Goal: Task Accomplishment & Management: Complete application form

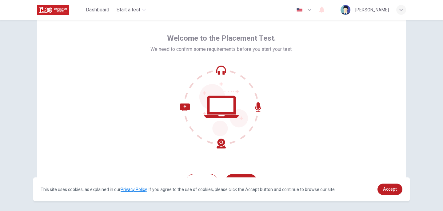
scroll to position [45, 0]
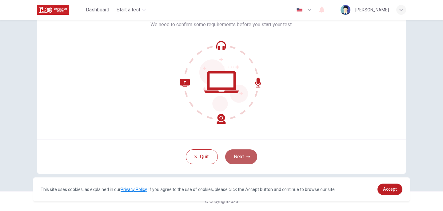
click at [247, 158] on icon "button" at bounding box center [248, 157] width 4 height 4
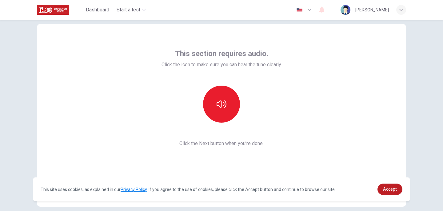
scroll to position [17, 0]
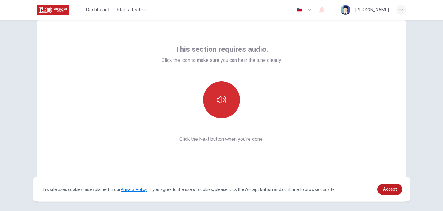
click at [220, 108] on button "button" at bounding box center [221, 99] width 37 height 37
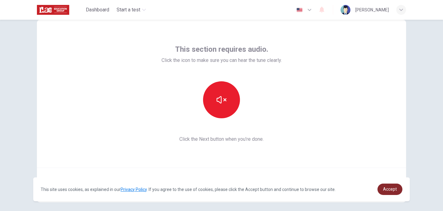
click at [385, 191] on span "Accept" at bounding box center [390, 188] width 14 height 5
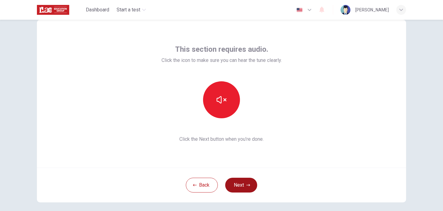
click at [248, 185] on icon "button" at bounding box center [248, 185] width 4 height 4
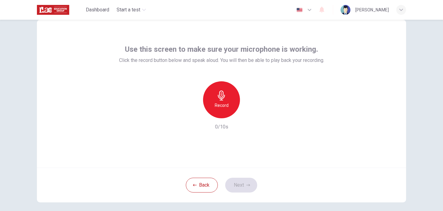
click at [220, 97] on icon "button" at bounding box center [221, 95] width 7 height 10
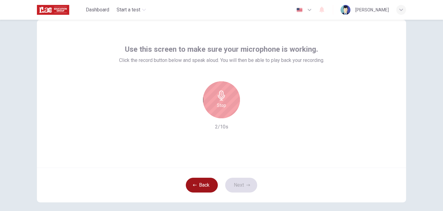
click at [208, 185] on button "Back" at bounding box center [202, 184] width 32 height 15
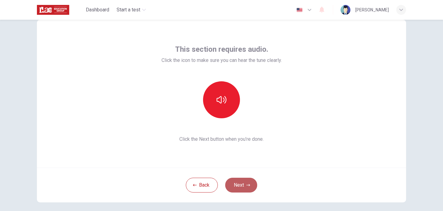
click at [245, 186] on button "Next" at bounding box center [241, 184] width 32 height 15
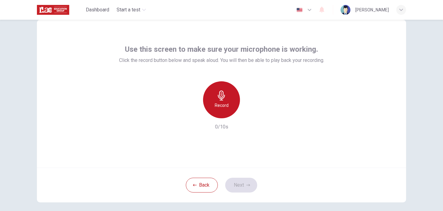
click at [223, 102] on h6 "Record" at bounding box center [222, 104] width 14 height 7
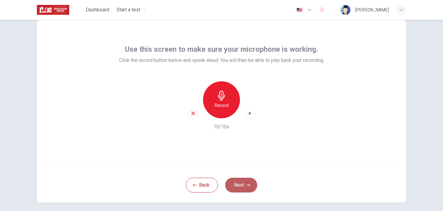
click at [242, 187] on button "Next" at bounding box center [241, 184] width 32 height 15
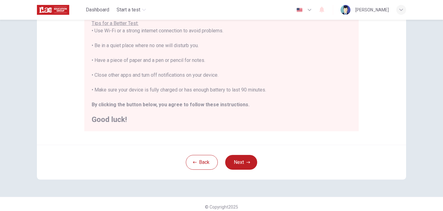
scroll to position [131, 0]
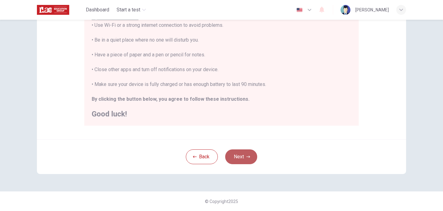
click at [244, 157] on button "Next" at bounding box center [241, 156] width 32 height 15
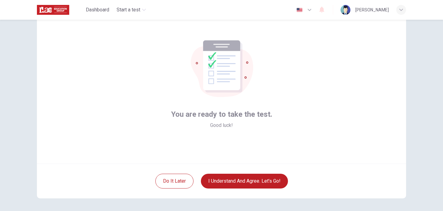
scroll to position [26, 0]
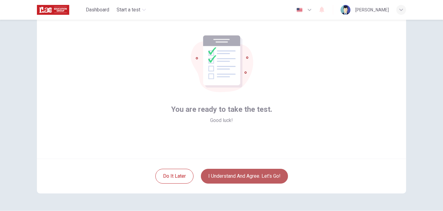
click at [250, 178] on button "I understand and agree. Let’s go!" at bounding box center [244, 175] width 87 height 15
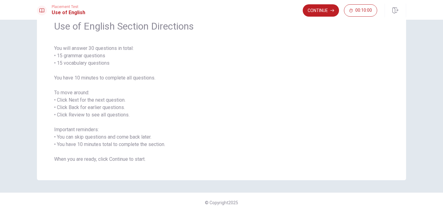
scroll to position [30, 0]
click at [326, 11] on button "Continue" at bounding box center [320, 10] width 36 height 12
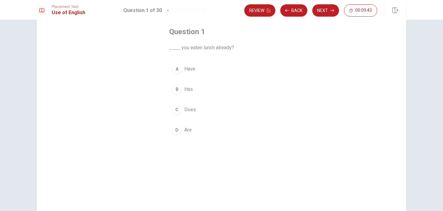
click at [177, 70] on div "A" at bounding box center [177, 69] width 10 height 10
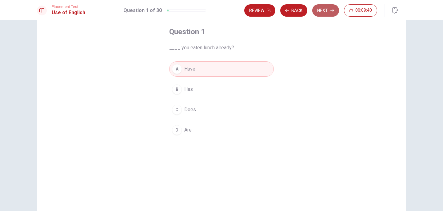
click at [329, 9] on button "Next" at bounding box center [325, 10] width 27 height 12
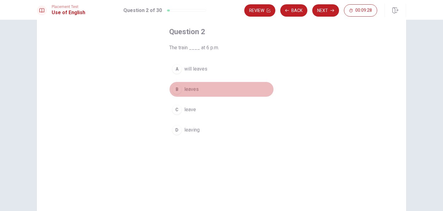
click at [179, 89] on div "B" at bounding box center [177, 89] width 10 height 10
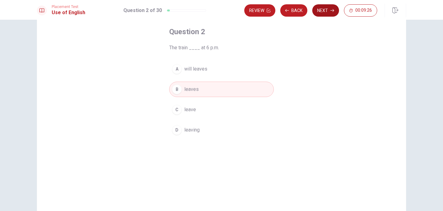
click at [322, 8] on button "Next" at bounding box center [325, 10] width 27 height 12
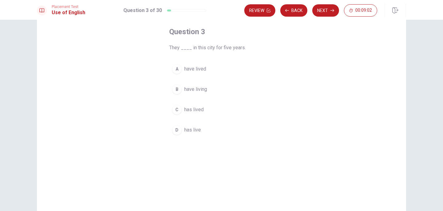
click at [178, 70] on div "A" at bounding box center [177, 69] width 10 height 10
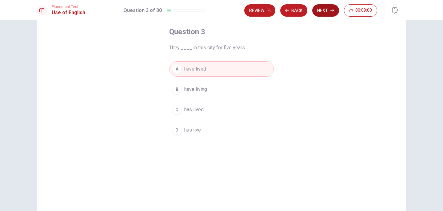
click at [328, 13] on button "Next" at bounding box center [325, 10] width 27 height 12
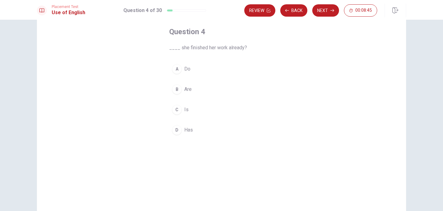
click at [179, 128] on div "D" at bounding box center [177, 130] width 10 height 10
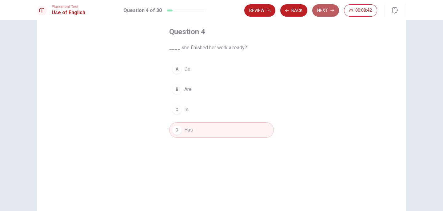
click at [321, 11] on button "Next" at bounding box center [325, 10] width 27 height 12
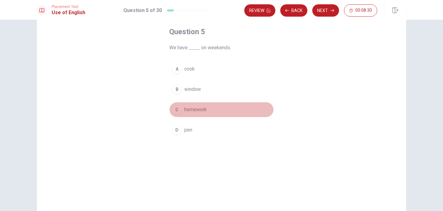
click at [179, 108] on div "C" at bounding box center [177, 109] width 10 height 10
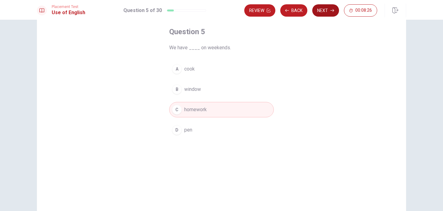
click at [325, 13] on button "Next" at bounding box center [325, 10] width 27 height 12
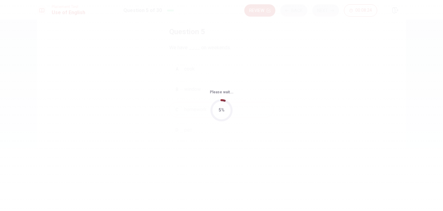
scroll to position [0, 0]
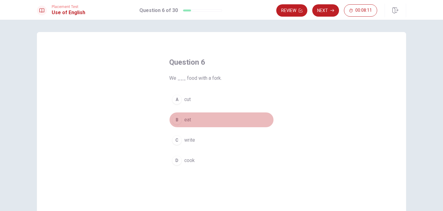
click at [175, 117] on div "B" at bounding box center [177, 120] width 10 height 10
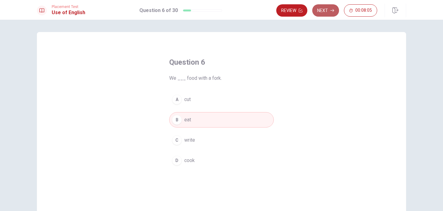
click at [319, 8] on button "Next" at bounding box center [325, 10] width 27 height 12
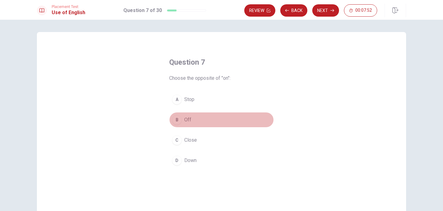
click at [176, 121] on div "B" at bounding box center [177, 120] width 10 height 10
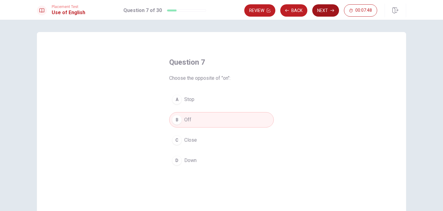
click at [321, 13] on button "Next" at bounding box center [325, 10] width 27 height 12
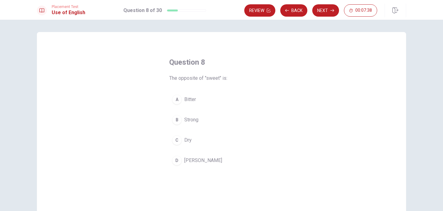
click at [176, 99] on div "A" at bounding box center [177, 99] width 10 height 10
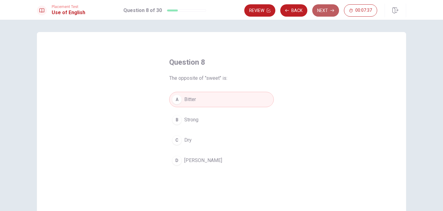
click at [323, 10] on button "Next" at bounding box center [325, 10] width 27 height 12
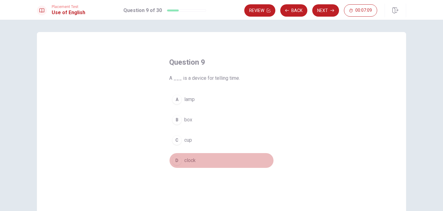
click at [176, 159] on div "D" at bounding box center [177, 160] width 10 height 10
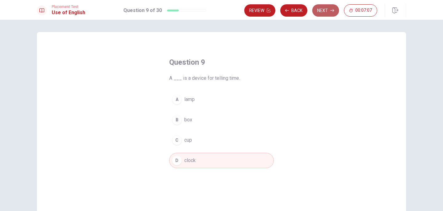
click at [326, 6] on button "Next" at bounding box center [325, 10] width 27 height 12
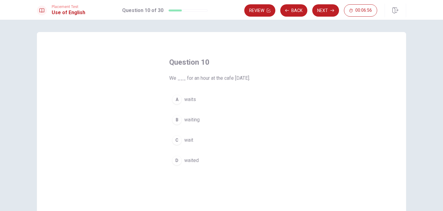
click at [177, 160] on div "D" at bounding box center [177, 160] width 10 height 10
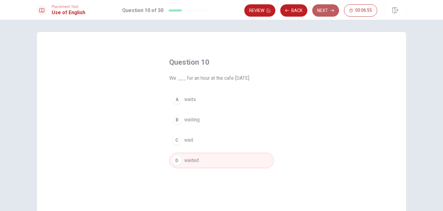
click at [327, 6] on button "Next" at bounding box center [325, 10] width 27 height 12
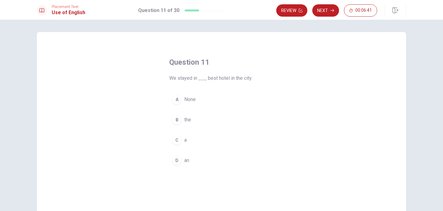
click at [177, 120] on div "B" at bounding box center [177, 120] width 10 height 10
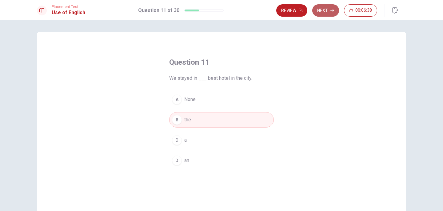
click at [325, 11] on button "Next" at bounding box center [325, 10] width 27 height 12
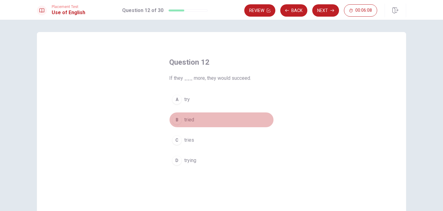
click at [179, 120] on div "B" at bounding box center [177, 120] width 10 height 10
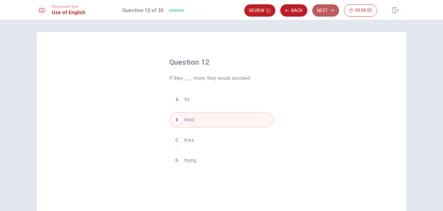
click at [325, 14] on button "Next" at bounding box center [325, 10] width 27 height 12
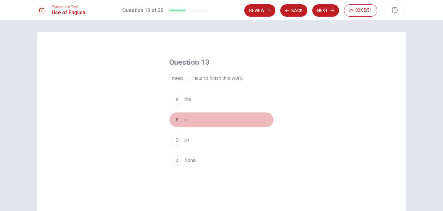
click at [177, 120] on div "B" at bounding box center [177, 120] width 10 height 10
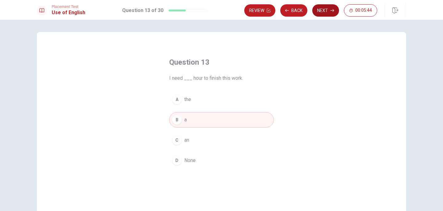
click at [323, 12] on button "Next" at bounding box center [325, 10] width 27 height 12
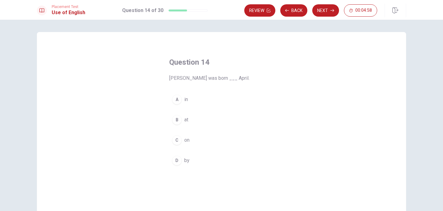
click at [178, 139] on div "C" at bounding box center [177, 140] width 10 height 10
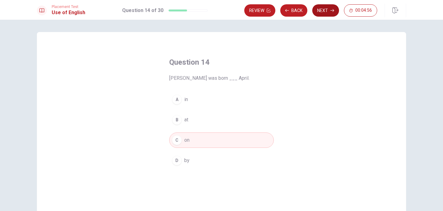
click at [326, 12] on button "Next" at bounding box center [325, 10] width 27 height 12
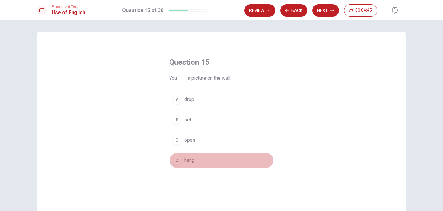
click at [177, 161] on div "D" at bounding box center [177, 160] width 10 height 10
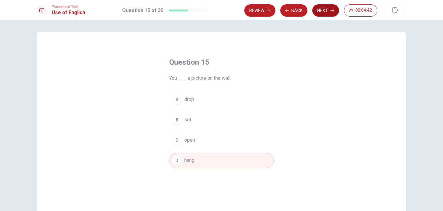
click at [329, 13] on button "Next" at bounding box center [325, 10] width 27 height 12
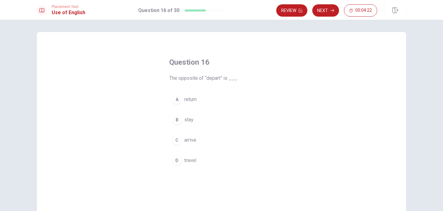
click at [179, 137] on div "C" at bounding box center [177, 140] width 10 height 10
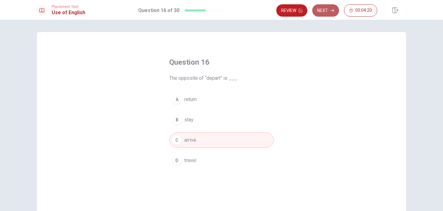
click at [329, 12] on button "Next" at bounding box center [325, 10] width 27 height 12
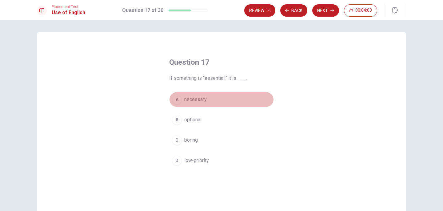
click at [177, 99] on div "A" at bounding box center [177, 99] width 10 height 10
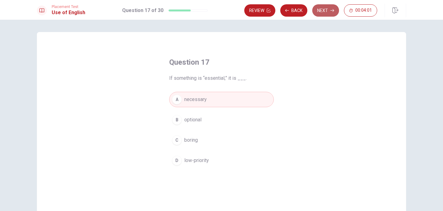
click at [325, 11] on button "Next" at bounding box center [325, 10] width 27 height 12
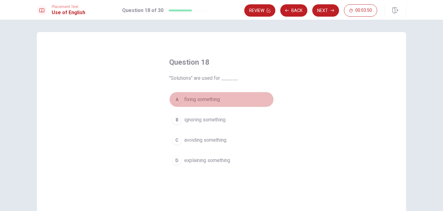
click at [176, 100] on div "A" at bounding box center [177, 99] width 10 height 10
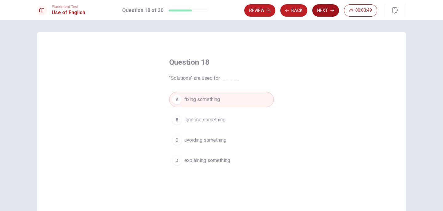
click at [321, 9] on button "Next" at bounding box center [325, 10] width 27 height 12
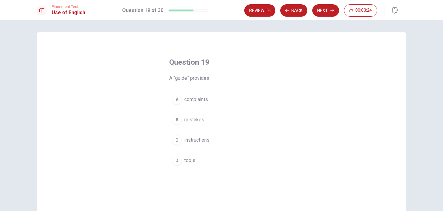
click at [177, 161] on div "D" at bounding box center [177, 160] width 10 height 10
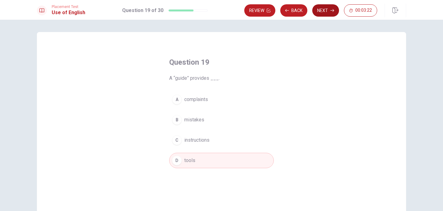
click at [323, 11] on button "Next" at bounding box center [325, 10] width 27 height 12
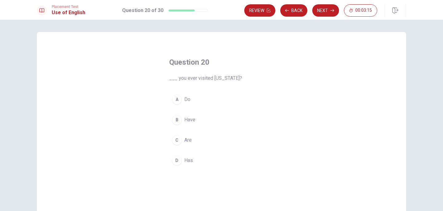
click at [177, 117] on div "B" at bounding box center [177, 120] width 10 height 10
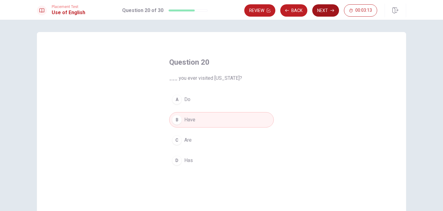
click at [332, 9] on icon "button" at bounding box center [332, 11] width 4 height 4
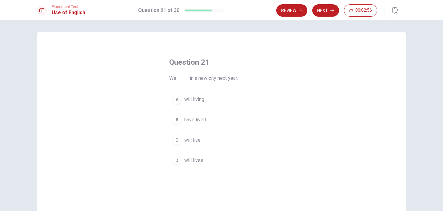
click at [178, 141] on div "C" at bounding box center [177, 140] width 10 height 10
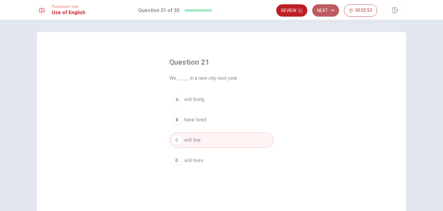
click at [322, 10] on button "Next" at bounding box center [325, 10] width 27 height 12
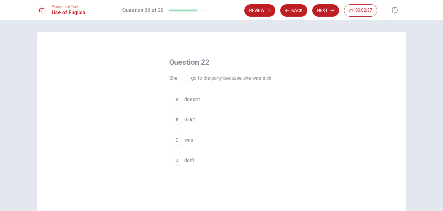
click at [177, 121] on div "B" at bounding box center [177, 120] width 10 height 10
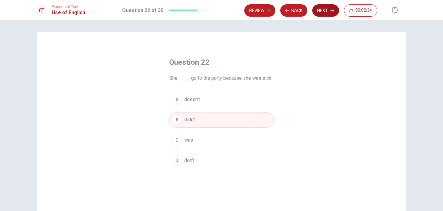
click at [323, 14] on button "Next" at bounding box center [325, 10] width 27 height 12
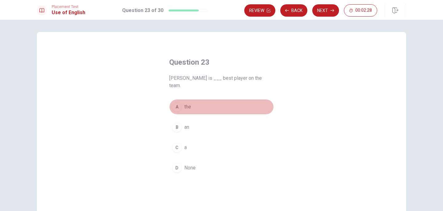
click at [176, 102] on div "A" at bounding box center [177, 107] width 10 height 10
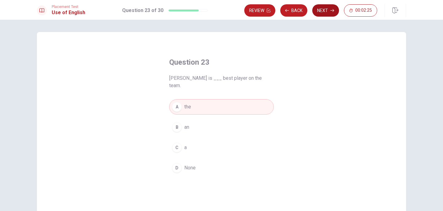
click at [328, 11] on button "Next" at bounding box center [325, 10] width 27 height 12
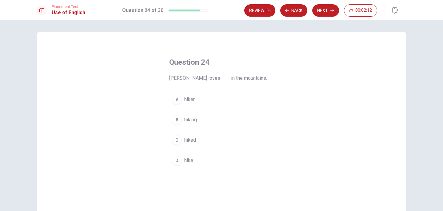
click at [177, 120] on div "B" at bounding box center [177, 120] width 10 height 10
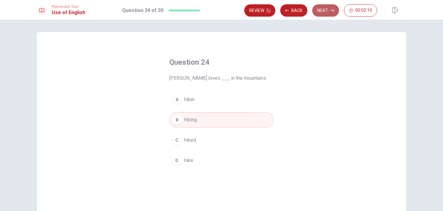
click at [328, 11] on button "Next" at bounding box center [325, 10] width 27 height 12
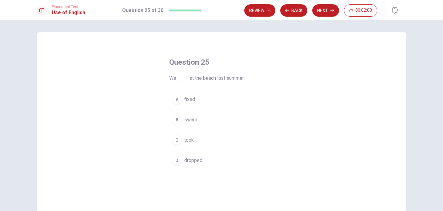
click at [177, 119] on div "B" at bounding box center [177, 120] width 10 height 10
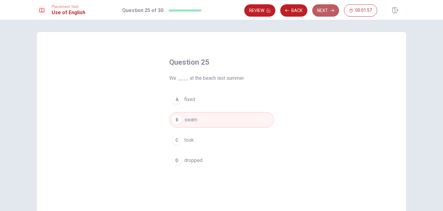
click at [325, 11] on button "Next" at bounding box center [325, 10] width 27 height 12
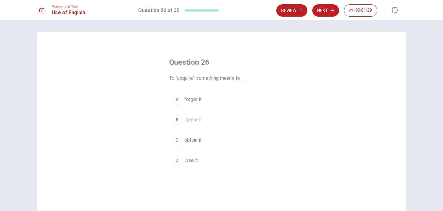
click at [179, 139] on div "C" at bounding box center [177, 140] width 10 height 10
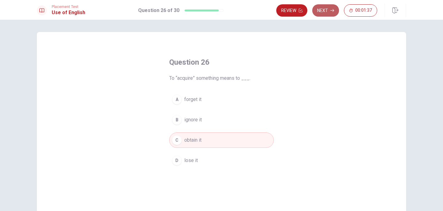
click at [330, 12] on icon "button" at bounding box center [332, 11] width 4 height 4
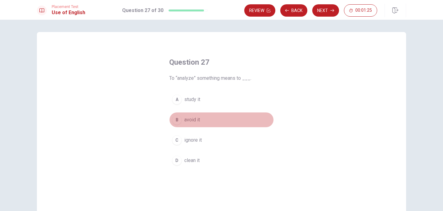
click at [176, 122] on div "B" at bounding box center [177, 120] width 10 height 10
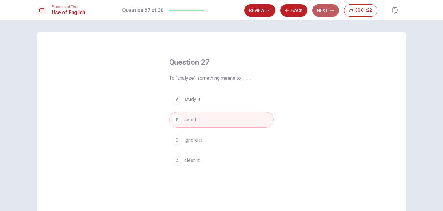
click at [325, 12] on button "Next" at bounding box center [325, 10] width 27 height 12
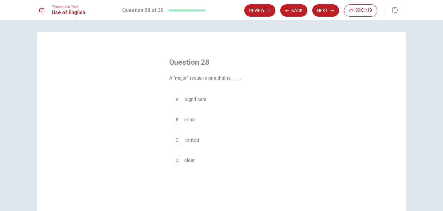
click at [179, 99] on div "A" at bounding box center [177, 99] width 10 height 10
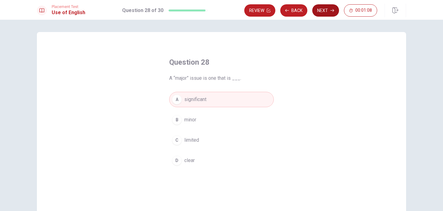
click at [325, 11] on button "Next" at bounding box center [325, 10] width 27 height 12
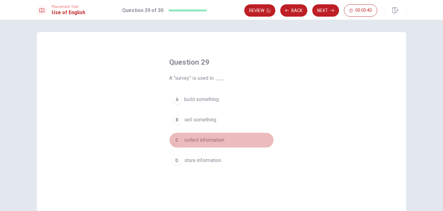
click at [177, 140] on div "C" at bounding box center [177, 140] width 10 height 10
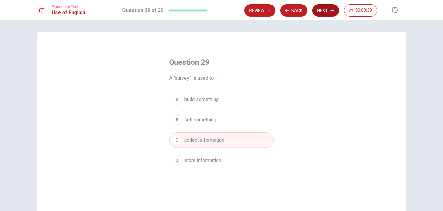
click at [329, 14] on button "Next" at bounding box center [325, 10] width 27 height 12
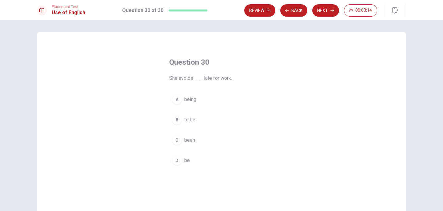
click at [177, 117] on div "B" at bounding box center [177, 120] width 10 height 10
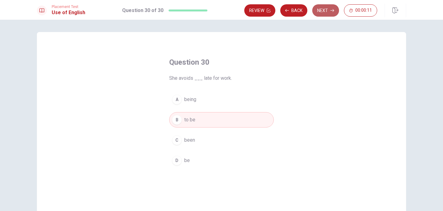
click at [326, 9] on button "Next" at bounding box center [325, 10] width 27 height 12
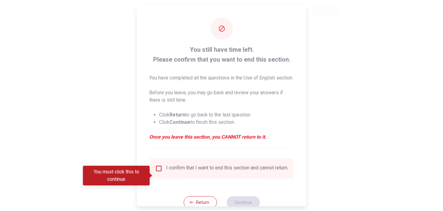
click at [159, 171] on input "You must click this to continue" at bounding box center [158, 167] width 7 height 7
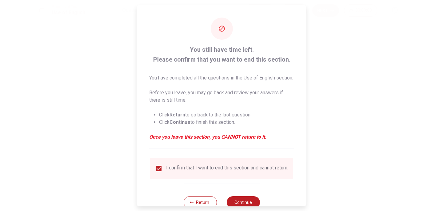
click at [180, 124] on strong "Continue" at bounding box center [179, 122] width 21 height 6
click at [158, 171] on input "checkbox" at bounding box center [158, 167] width 7 height 7
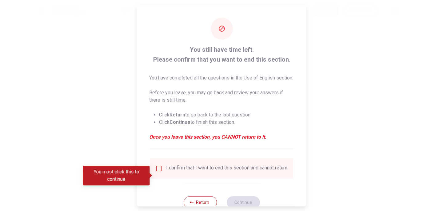
click at [159, 171] on input "You must click this to continue" at bounding box center [158, 167] width 7 height 7
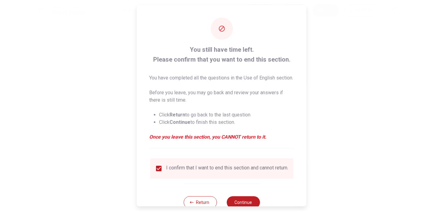
scroll to position [26, 0]
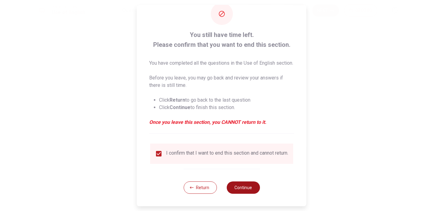
click at [248, 189] on button "Continue" at bounding box center [242, 187] width 33 height 12
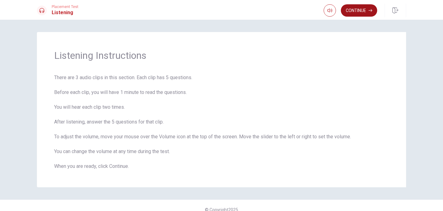
click at [358, 9] on button "Continue" at bounding box center [359, 10] width 36 height 12
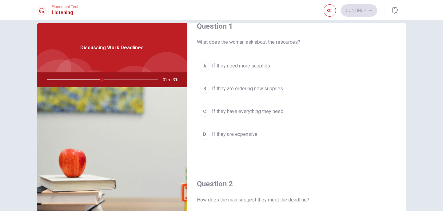
scroll to position [15, 0]
click at [205, 67] on div "A" at bounding box center [204, 65] width 10 height 10
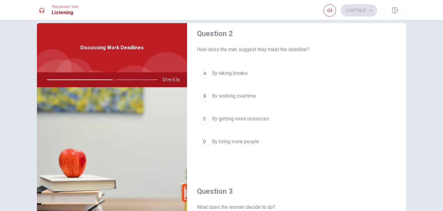
scroll to position [166, 0]
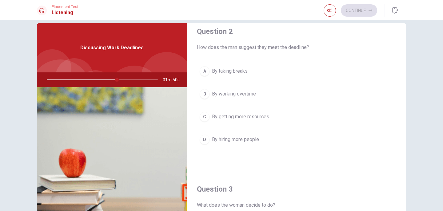
click at [204, 94] on div "B" at bounding box center [204, 94] width 10 height 10
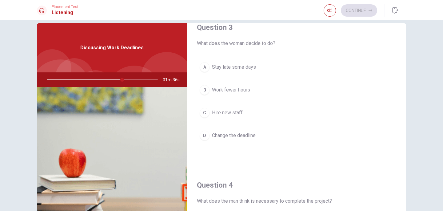
scroll to position [333, 0]
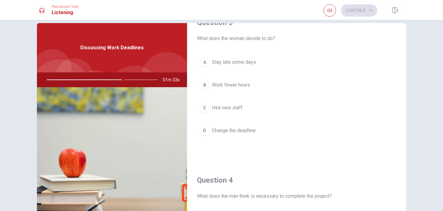
click at [206, 85] on div "B" at bounding box center [204, 85] width 10 height 10
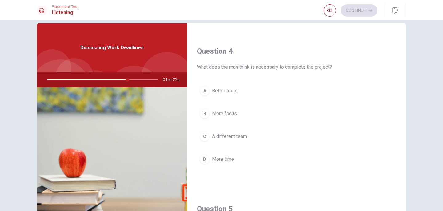
scroll to position [464, 0]
click at [203, 110] on div "B" at bounding box center [204, 111] width 10 height 10
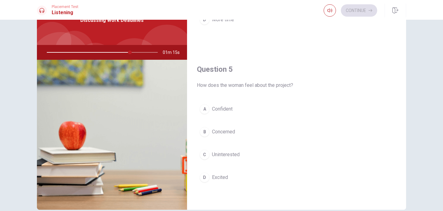
scroll to position [37, 0]
click at [206, 108] on div "A" at bounding box center [204, 109] width 10 height 10
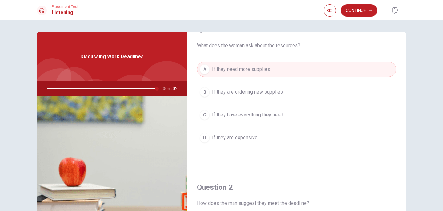
scroll to position [27, 0]
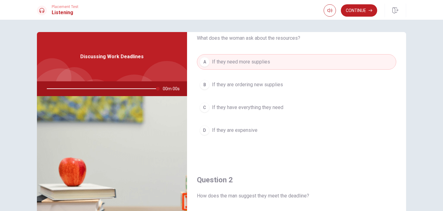
type input "0"
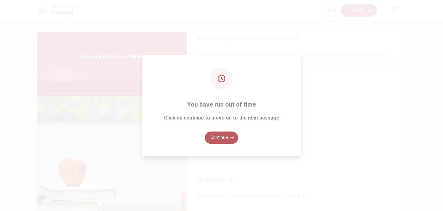
click at [228, 139] on button "Continue" at bounding box center [221, 137] width 33 height 12
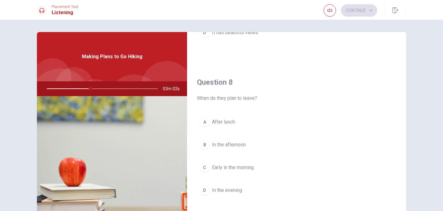
scroll to position [283, 0]
click at [205, 166] on div "C" at bounding box center [204, 166] width 10 height 10
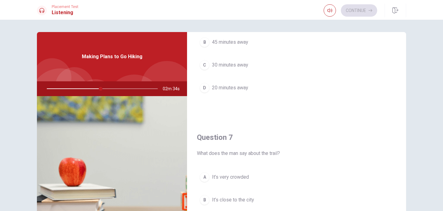
scroll to position [0, 0]
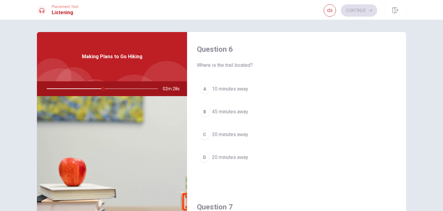
click at [204, 135] on div "C" at bounding box center [204, 134] width 10 height 10
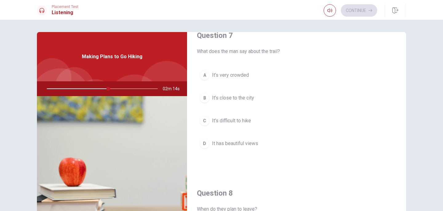
scroll to position [172, 0]
click at [205, 141] on div "D" at bounding box center [204, 142] width 10 height 10
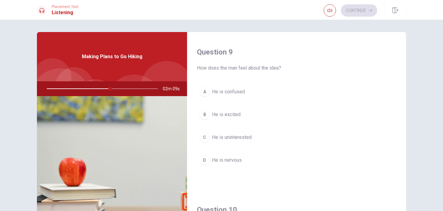
scroll to position [468, 0]
click at [206, 114] on div "B" at bounding box center [204, 115] width 10 height 10
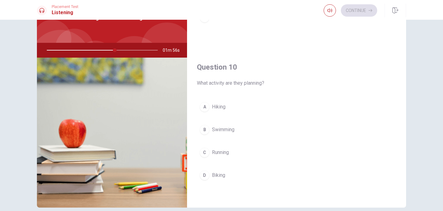
scroll to position [39, 0]
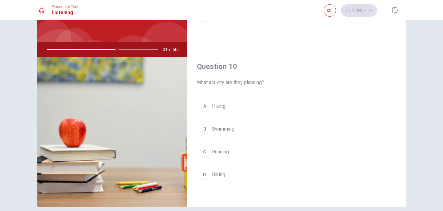
click at [204, 105] on div "A" at bounding box center [204, 106] width 10 height 10
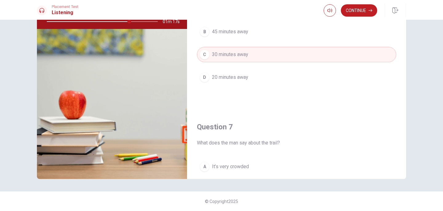
scroll to position [13, 0]
click at [364, 11] on button "Continue" at bounding box center [359, 10] width 36 height 12
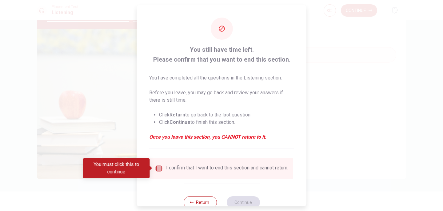
click at [156, 167] on input "You must click this to continue" at bounding box center [158, 167] width 7 height 7
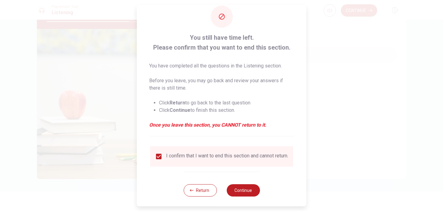
scroll to position [19, 0]
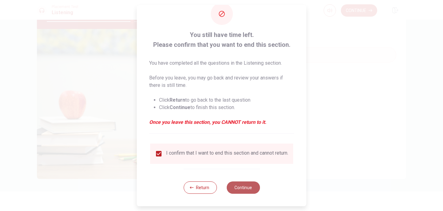
click at [247, 188] on button "Continue" at bounding box center [242, 187] width 33 height 12
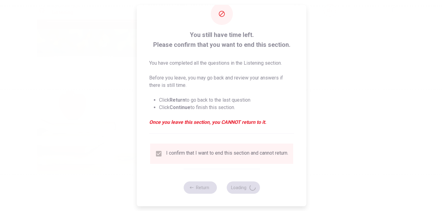
type input "78"
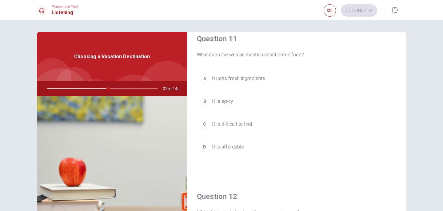
scroll to position [6, 0]
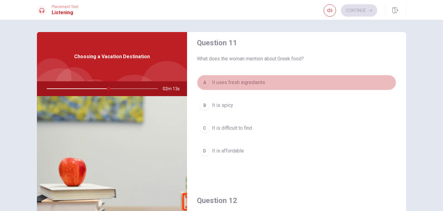
click at [204, 82] on div "A" at bounding box center [204, 82] width 10 height 10
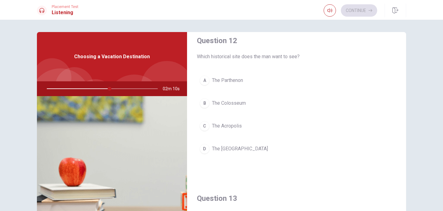
scroll to position [166, 0]
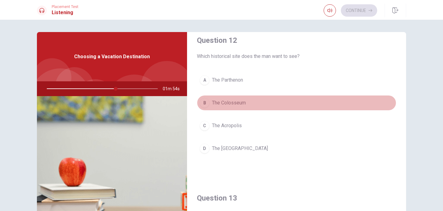
click at [205, 104] on div "B" at bounding box center [204, 103] width 10 height 10
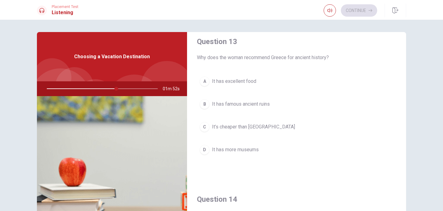
scroll to position [325, 0]
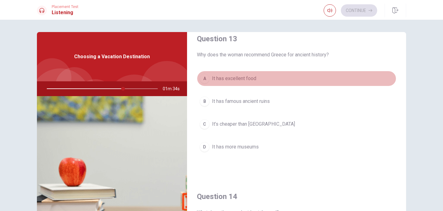
click at [208, 79] on div "A" at bounding box center [204, 78] width 10 height 10
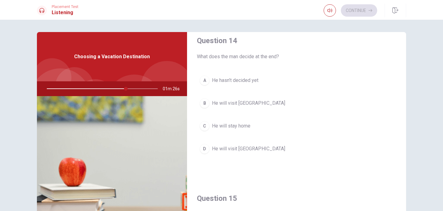
scroll to position [482, 0]
click at [205, 148] on div "D" at bounding box center [204, 148] width 10 height 10
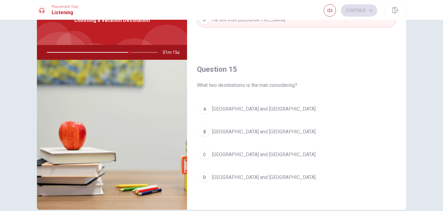
scroll to position [39, 0]
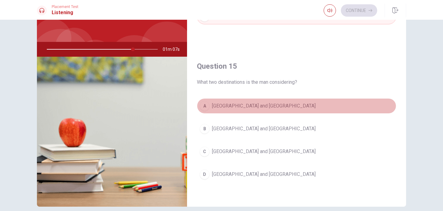
click at [204, 107] on div "A" at bounding box center [204, 106] width 10 height 10
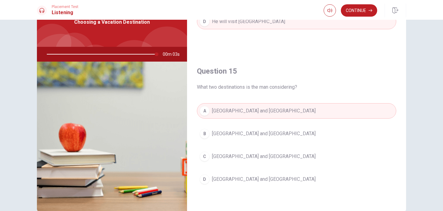
scroll to position [37, 0]
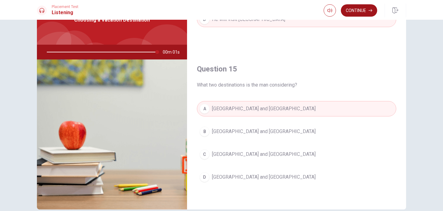
click at [364, 10] on button "Continue" at bounding box center [359, 10] width 36 height 12
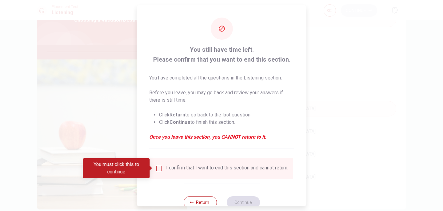
type input "0"
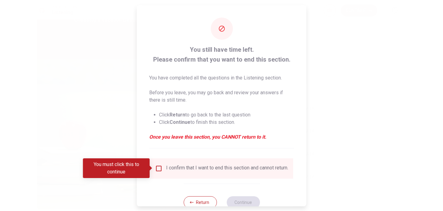
click at [157, 167] on input "You must click this to continue" at bounding box center [158, 167] width 7 height 7
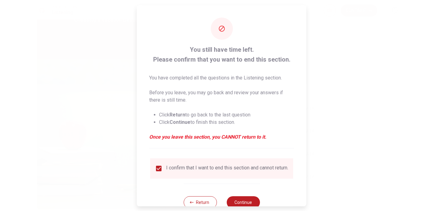
scroll to position [19, 0]
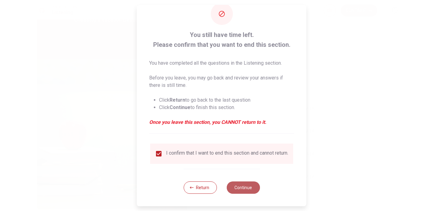
click at [240, 189] on button "Continue" at bounding box center [242, 187] width 33 height 12
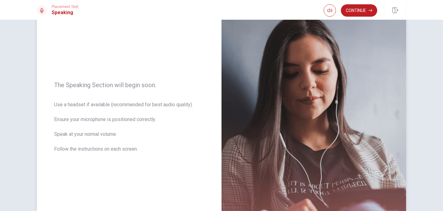
scroll to position [41, 0]
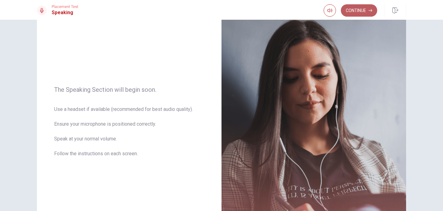
click at [362, 9] on button "Continue" at bounding box center [359, 10] width 36 height 12
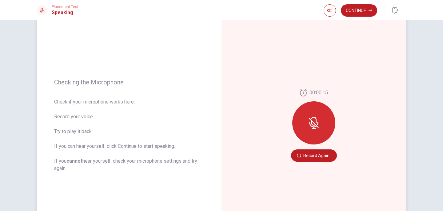
click at [315, 125] on icon at bounding box center [313, 123] width 5 height 6
click at [314, 123] on icon at bounding box center [314, 123] width 10 height 10
click at [312, 155] on button "Record Again" at bounding box center [314, 155] width 46 height 12
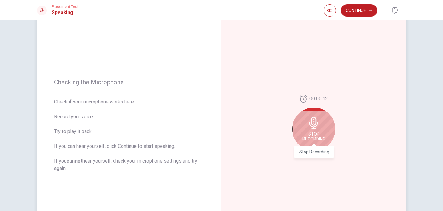
click at [314, 133] on span "Stop Recording" at bounding box center [313, 136] width 23 height 10
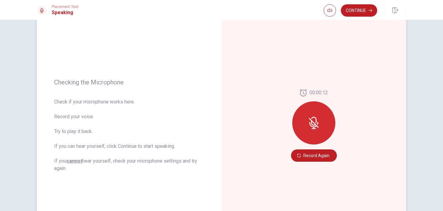
click at [319, 128] on icon at bounding box center [313, 122] width 12 height 12
click at [317, 159] on button "Record Again" at bounding box center [314, 155] width 46 height 12
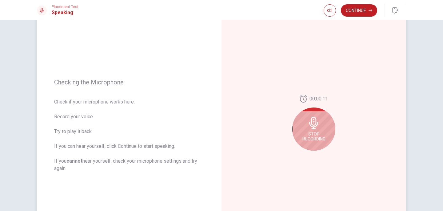
click at [315, 138] on span "Stop Recording" at bounding box center [313, 136] width 23 height 10
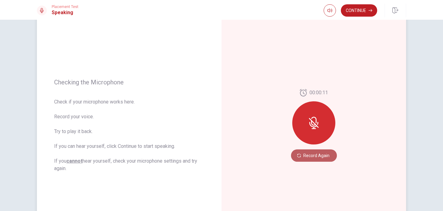
click at [321, 156] on button "Record Again" at bounding box center [314, 155] width 46 height 12
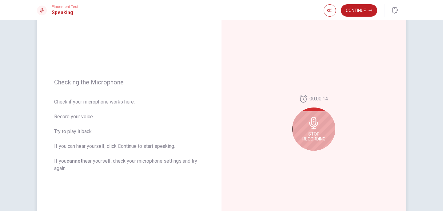
click at [314, 136] on span "Stop Recording" at bounding box center [313, 136] width 23 height 10
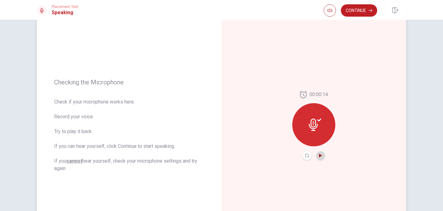
click at [321, 155] on icon "Play Audio" at bounding box center [320, 155] width 3 height 4
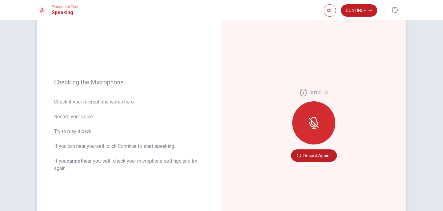
click at [314, 125] on icon at bounding box center [313, 123] width 5 height 6
click at [316, 156] on button "Record Again" at bounding box center [314, 155] width 46 height 12
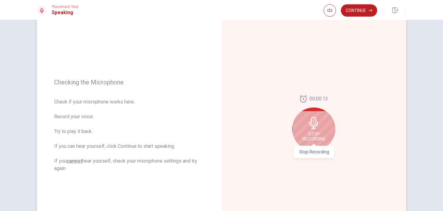
click at [315, 132] on span "Stop Recording" at bounding box center [313, 136] width 23 height 10
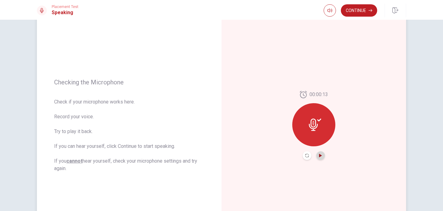
click at [322, 154] on icon "Play Audio" at bounding box center [320, 155] width 4 height 4
click at [321, 156] on icon "Play Audio" at bounding box center [320, 155] width 4 height 4
click at [320, 156] on icon "Play Audio" at bounding box center [320, 155] width 3 height 4
click at [312, 126] on icon at bounding box center [313, 124] width 9 height 12
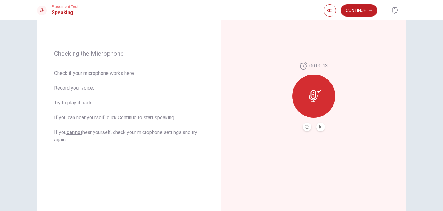
scroll to position [71, 0]
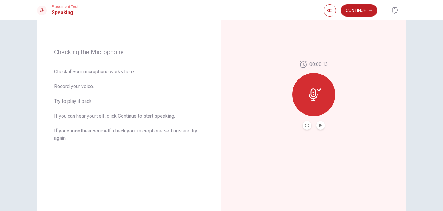
click at [309, 124] on button "Record Again" at bounding box center [306, 125] width 9 height 9
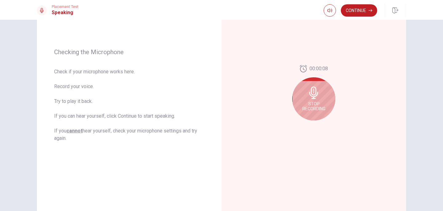
click at [314, 88] on icon at bounding box center [313, 92] width 12 height 12
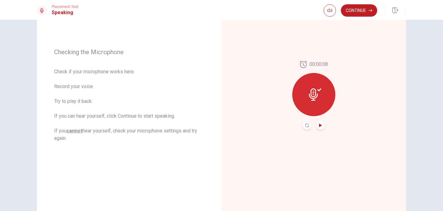
click at [321, 125] on icon "Play Audio" at bounding box center [320, 125] width 3 height 4
click at [363, 10] on button "Continue" at bounding box center [359, 10] width 36 height 12
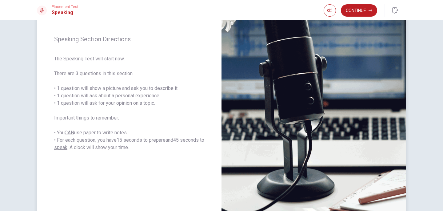
scroll to position [68, 0]
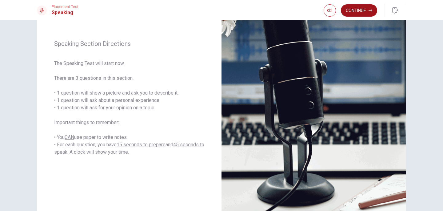
click at [362, 12] on button "Continue" at bounding box center [359, 10] width 36 height 12
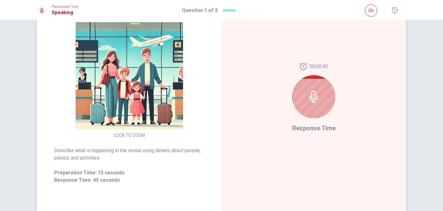
click at [314, 102] on icon at bounding box center [313, 96] width 9 height 12
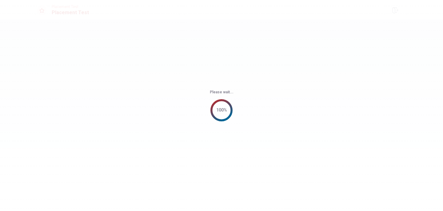
scroll to position [0, 0]
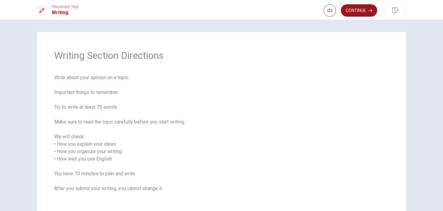
click at [356, 8] on button "Continue" at bounding box center [359, 10] width 36 height 12
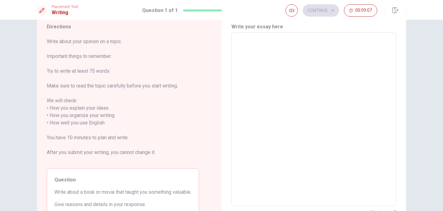
scroll to position [15, 0]
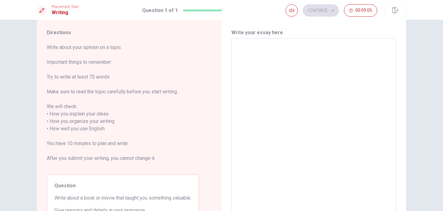
click at [246, 49] on textarea at bounding box center [313, 124] width 156 height 163
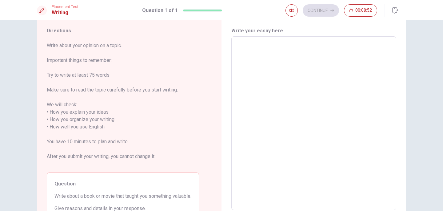
scroll to position [18, 0]
type textarea "i"
type textarea "x"
type textarea "I"
type textarea "x"
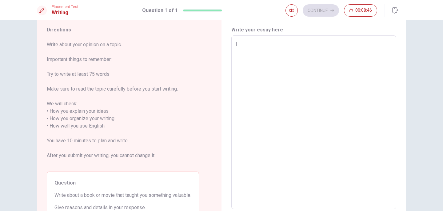
type textarea "I"
type textarea "x"
type textarea "I s"
type textarea "x"
type textarea "I sa"
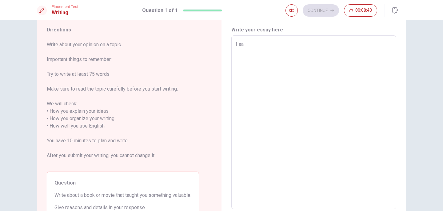
type textarea "x"
type textarea "I saw"
type textarea "x"
type textarea "I saw"
type textarea "x"
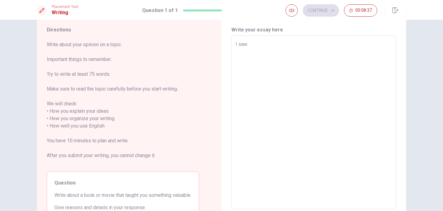
type textarea "I saw m"
type textarea "x"
type textarea "I saw"
type textarea "x"
type textarea "I saw t"
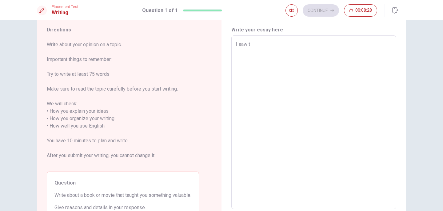
type textarea "x"
type textarea "I saw th"
type textarea "x"
type textarea "I saw the"
type textarea "x"
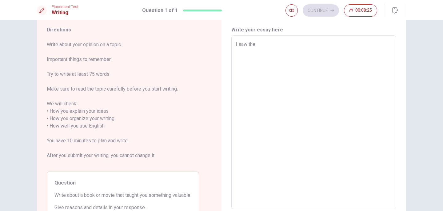
type textarea "I saw the"
type textarea "x"
type textarea "I saw the m"
type textarea "x"
type textarea "I saw the mo"
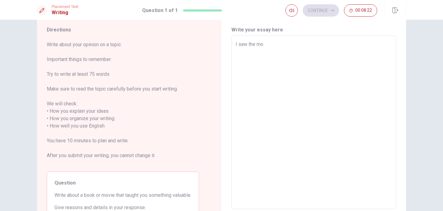
type textarea "x"
type textarea "I saw the mov"
type textarea "x"
type textarea "I saw the move"
type textarea "x"
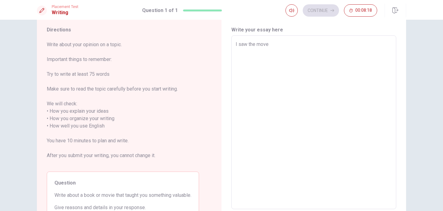
type textarea "I saw the move"
type textarea "x"
type textarea "I saw the move m"
type textarea "x"
type textarea "I saw the move mo"
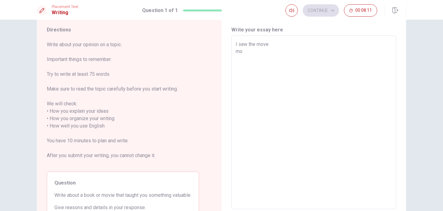
type textarea "x"
type textarea "I saw the move mov"
type textarea "x"
type textarea "I saw the move move"
type textarea "x"
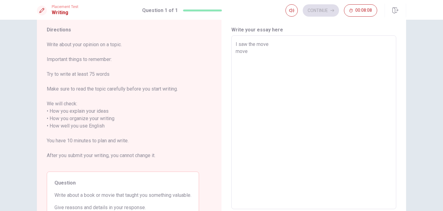
type textarea "I saw the move move"
type textarea "x"
type textarea "I saw the move move t"
type textarea "x"
type textarea "I saw the move move ti"
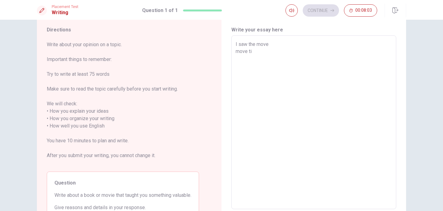
type textarea "x"
type textarea "I saw the move move tit"
type textarea "x"
type textarea "I saw the move move titl"
type textarea "x"
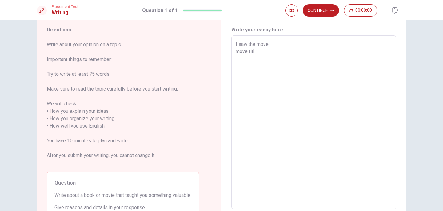
type textarea "I saw the move move title"
type textarea "x"
type textarea "I saw the move move title"
type textarea "x"
type textarea "I saw the move move title i"
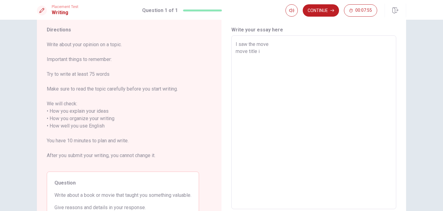
type textarea "x"
type textarea "I saw the move move title is"
type textarea "x"
type textarea "I saw the move move title is"
type textarea "x"
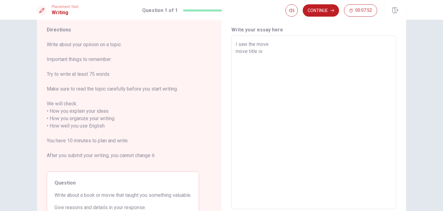
type textarea "I saw the move move title is h"
type textarea "x"
type textarea "I saw the move move title is he"
type textarea "x"
type textarea "I saw the move move title is her"
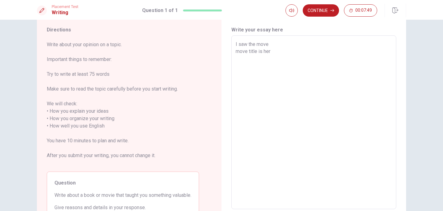
type textarea "x"
type textarea "I saw the move move title is her"
type textarea "x"
type textarea "I saw the move move title is her t"
type textarea "x"
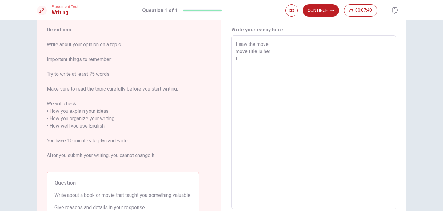
type textarea "I saw the move move title is her"
type textarea "x"
type textarea "I saw the move move title is her m"
type textarea "x"
type textarea "I saw the move move title is her mo"
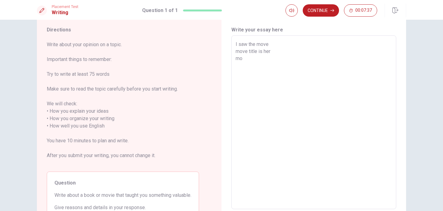
type textarea "x"
type textarea "I saw the move move title is her mov"
type textarea "x"
type textarea "I saw the move move title is her move"
type textarea "x"
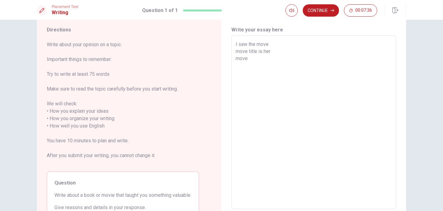
type textarea "I saw the move move title is her move"
type textarea "x"
type textarea "I saw the move move title is her move s"
type textarea "x"
type textarea "I saw the move move title is her move st"
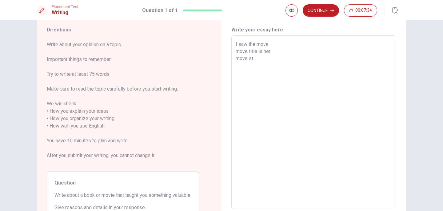
type textarea "x"
type textarea "I saw the move move title is her move sto"
type textarea "x"
type textarea "I saw the move move title is her move stor"
type textarea "x"
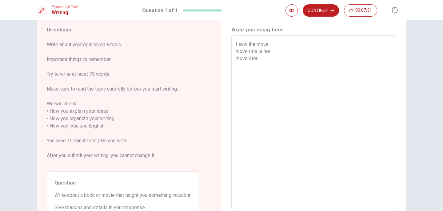
type textarea "I saw the move move title is her move story"
type textarea "x"
type textarea "I saw the move move title is her move story"
type textarea "x"
type textarea "I saw the move move title is her move story i"
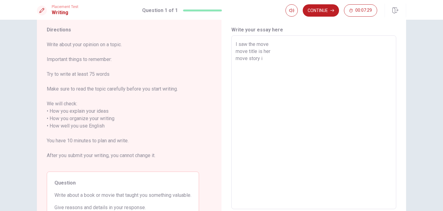
type textarea "x"
type textarea "I saw the move move title is her move story is"
type textarea "x"
type textarea "I saw the move move title is her move story is"
type textarea "x"
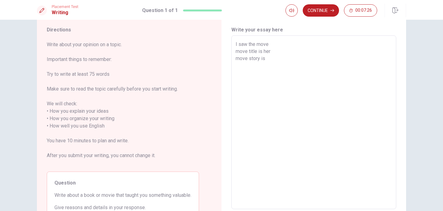
type textarea "I saw the move move title is her move story is A"
type textarea "x"
type textarea "I saw the move move title is her move story is AI"
type textarea "x"
type textarea "I saw the move move title is her move story is AI"
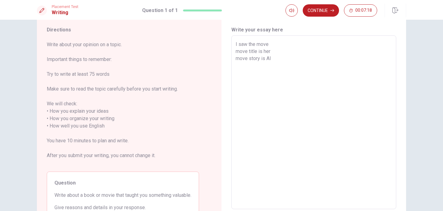
type textarea "x"
type textarea "I saw the move move title is her move story is AI A"
type textarea "x"
type textarea "I saw the move move title is her move story is AI AI"
type textarea "x"
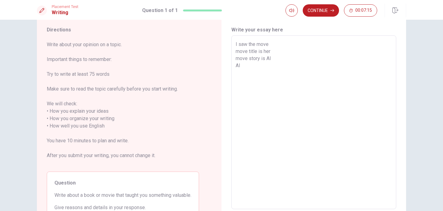
type textarea "I saw the move move title is her move story is AI AI"
type textarea "x"
type textarea "I saw the move move title is her move story is AI AI"
type textarea "x"
type textarea "I saw the move move title is her move story is AI A"
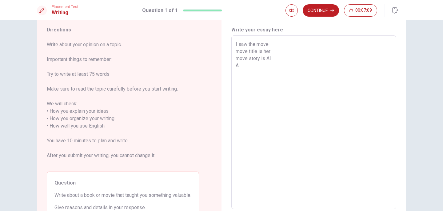
type textarea "x"
type textarea "I saw the move move title is her move story is AI"
type textarea "x"
type textarea "I saw the move move title is her move story is AI m"
type textarea "x"
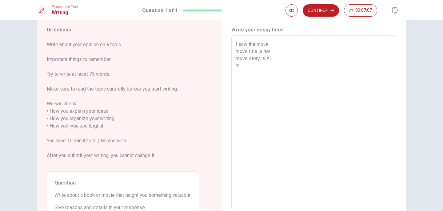
type textarea "I saw the move move title is her move story is AI ma"
type textarea "x"
type textarea "I saw the move move title is her move story is AI man"
type textarea "x"
type textarea "I saw the move move title is her move story is AI man"
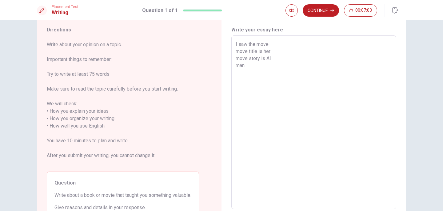
type textarea "x"
type textarea "I saw the move move title is her move story is AI man i"
type textarea "x"
type textarea "I saw the move move title is her move story is AI man is"
type textarea "x"
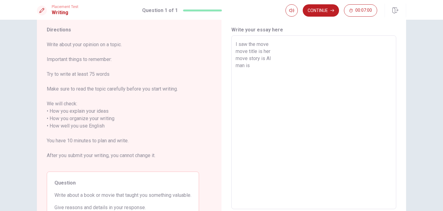
type textarea "I saw the move move title is her move story is AI man is"
type textarea "x"
type textarea "I saw the move move title is her move story is AI man is f"
type textarea "x"
type textarea "I saw the move move title is her move story is AI man is fa"
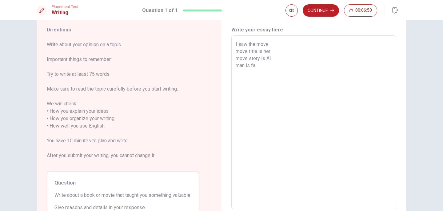
type textarea "x"
type textarea "I saw the move move title is her move story is AI man is fal"
type textarea "x"
type textarea "I saw the move move title is her move story is AI man is fall"
type textarea "x"
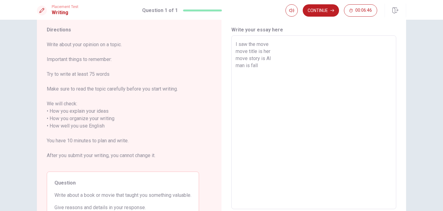
type textarea "I saw the move move title is her move story is AI man is falli"
type textarea "x"
type textarea "I saw the move move title is her move story is AI man is fallin"
type textarea "x"
type textarea "I saw the move move title is her move story is AI man is falling"
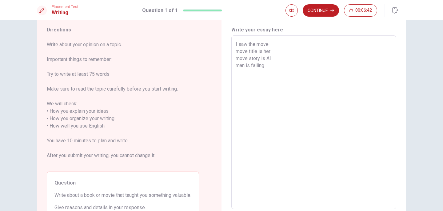
type textarea "x"
type textarea "I saw the move move title is her move story is AI man is falling"
type textarea "x"
type textarea "I saw the move move title is her move story is AI man is falling i"
type textarea "x"
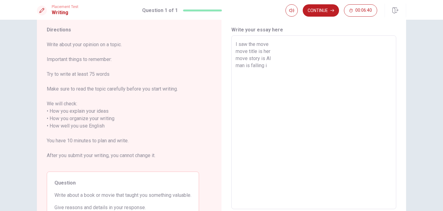
type textarea "I saw the move move title is her move story is AI man is falling in"
type textarea "x"
type textarea "I saw the move move title is her move story is AI man is falling in"
type textarea "x"
type textarea "I saw the move move title is her move story is AI man is falling in l"
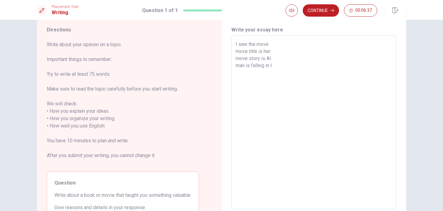
type textarea "x"
type textarea "I saw the move move title is her move story is AI man is falling in lo"
type textarea "x"
type textarea "I saw the move move title is her move story is AI man is falling in lov"
type textarea "x"
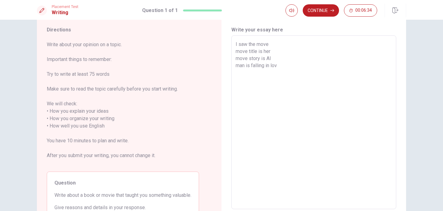
type textarea "I saw the move move title is her move story is AI man is falling in love"
type textarea "x"
type textarea "I saw the move move title is her move story is AI man is falling in love"
type textarea "x"
type textarea "I saw the move move title is her move story is AI man is falling in love w"
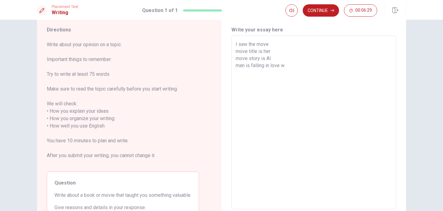
type textarea "x"
type textarea "I saw the move move title is her move story is AI man is falling in love wi"
type textarea "x"
type textarea "I saw the move move title is her move story is AI man is falling in love wit"
type textarea "x"
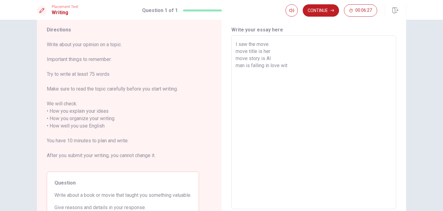
type textarea "I saw the move move title is her move story is AI man is falling in love with"
type textarea "x"
type textarea "I saw the move move title is her move story is AI man is falling in love with"
type textarea "x"
type textarea "I saw the move move title is her move story is AI man is falling in love with A"
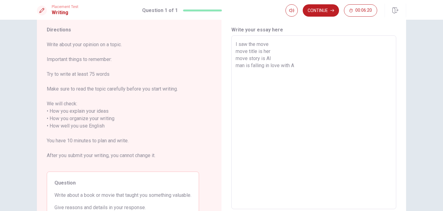
type textarea "x"
type textarea "I saw the move move title is her move story is AI man is falling in love with […"
type textarea "x"
type textarea "I saw the move move title is her move story is AI man is falling in love with […"
type textarea "x"
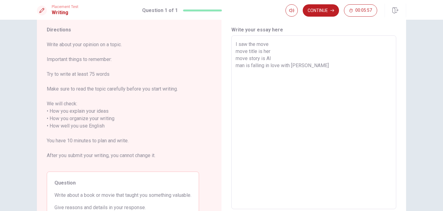
type textarea "I saw the move move title is her move story is AI man is falling in love with A…"
type textarea "x"
type textarea "I saw the move move title is her move story is AI man is falling in love with A…"
type textarea "x"
type textarea "I saw the move move title is her move story is AI man is falling in love with A…"
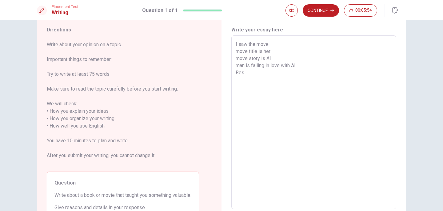
type textarea "x"
type textarea "I saw the move move title is her move story is AI man is falling in love with A…"
type textarea "x"
type textarea "I saw the move move title is her move story is AI man is falling in love with A…"
type textarea "x"
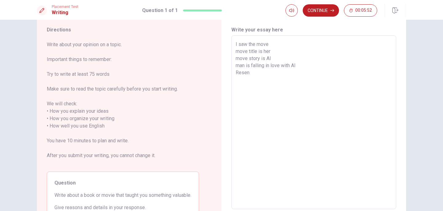
type textarea "I saw the move move title is her move story is AI man is falling in love with A…"
type textarea "x"
type textarea "I saw the move move title is her move story is AI man is falling in love with A…"
click at [287, 73] on textarea "I saw the move move title is her move story is AI man is falling in love with A…" at bounding box center [313, 122] width 156 height 163
click at [300, 74] on textarea "I saw the move move title is her move story is AI man is falling in love with A…" at bounding box center [313, 122] width 156 height 163
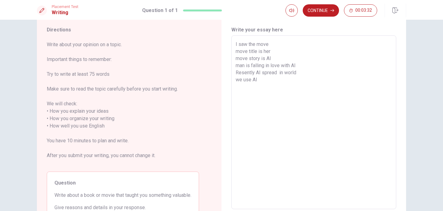
click at [252, 79] on textarea "I saw the move move title is her move story is AI man is falling in love with A…" at bounding box center [313, 122] width 156 height 163
click at [274, 80] on textarea "I saw the move move title is her move story is AI man is falling in love with A…" at bounding box center [313, 122] width 156 height 163
click at [247, 88] on textarea "I saw the move move title is her move story is AI man is falling in love with A…" at bounding box center [313, 122] width 156 height 163
click at [257, 86] on textarea "I saw the move move title is her move story is AI man is falling in love with A…" at bounding box center [313, 122] width 156 height 163
click at [241, 86] on textarea "I saw the move move title is her move story is AI man is falling in love with A…" at bounding box center [313, 122] width 156 height 163
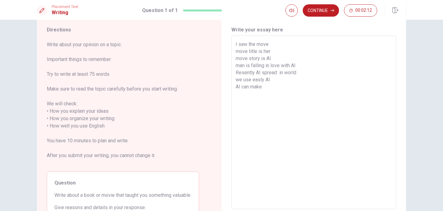
click at [270, 88] on textarea "I saw the move move title is her move story is AI man is falling in love with A…" at bounding box center [313, 122] width 156 height 163
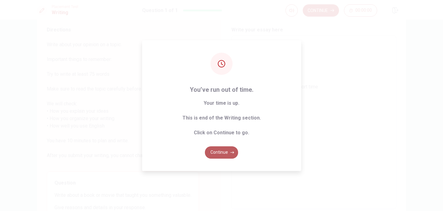
click at [225, 152] on button "Continue" at bounding box center [221, 152] width 33 height 12
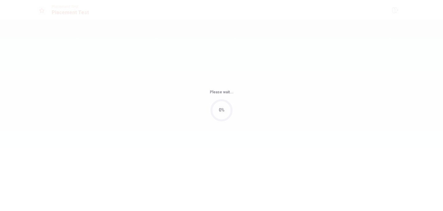
scroll to position [0, 0]
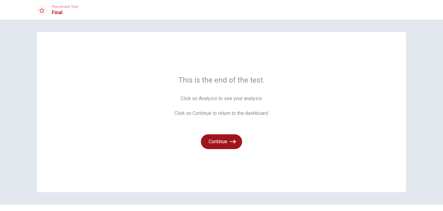
click at [223, 143] on button "Continue" at bounding box center [221, 141] width 41 height 15
